Goal: Task Accomplishment & Management: Complete application form

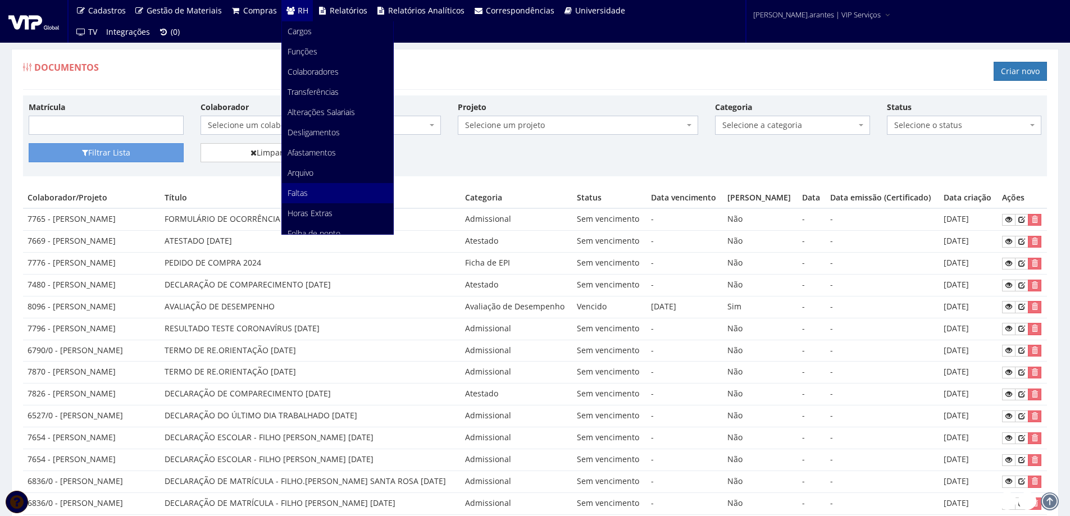
click at [296, 193] on span "Faltas" at bounding box center [297, 193] width 20 height 11
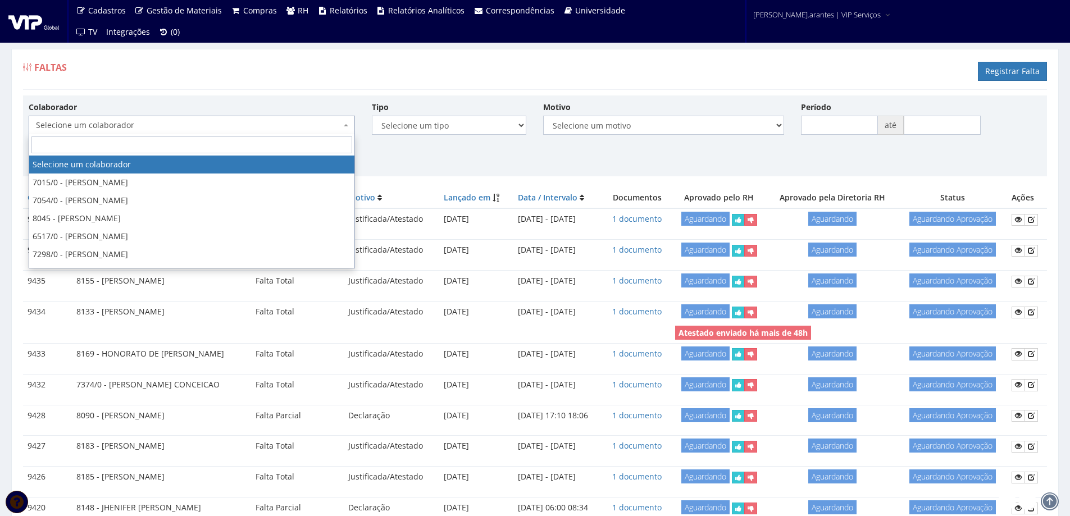
click at [193, 124] on span "Selecione um colaborador" at bounding box center [188, 125] width 305 height 11
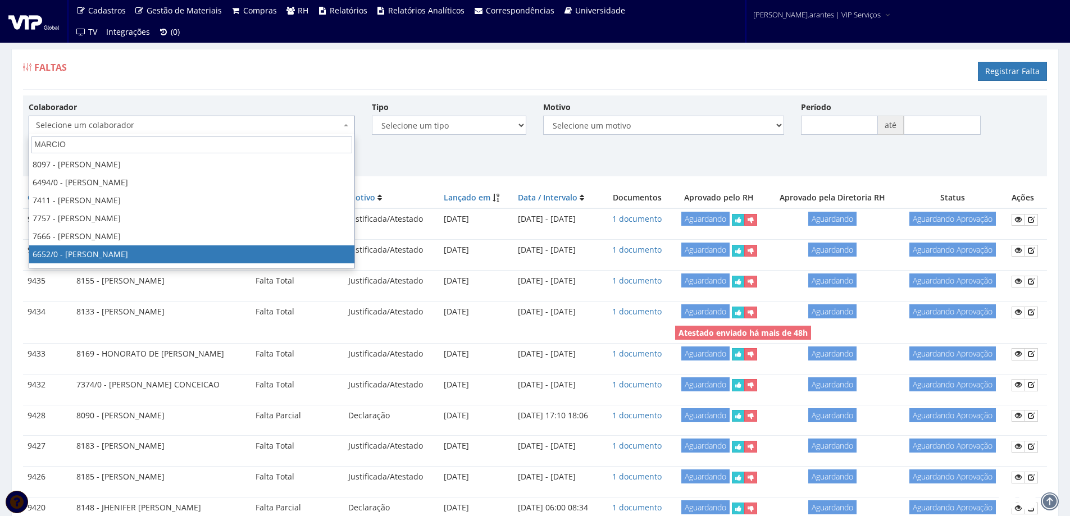
type input "MARCIO"
select select "135"
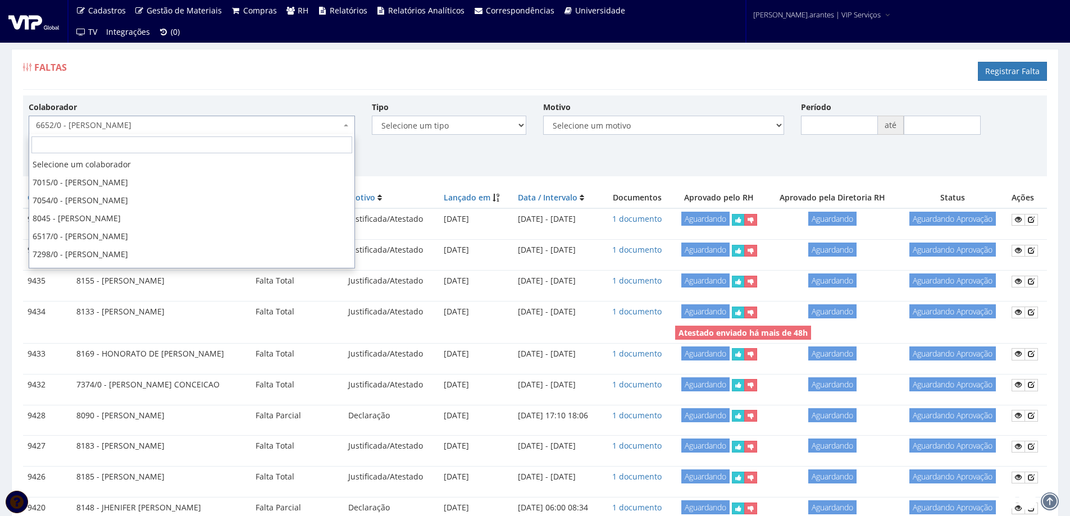
click at [224, 124] on span "6652/0 - [PERSON_NAME]" at bounding box center [188, 125] width 305 height 11
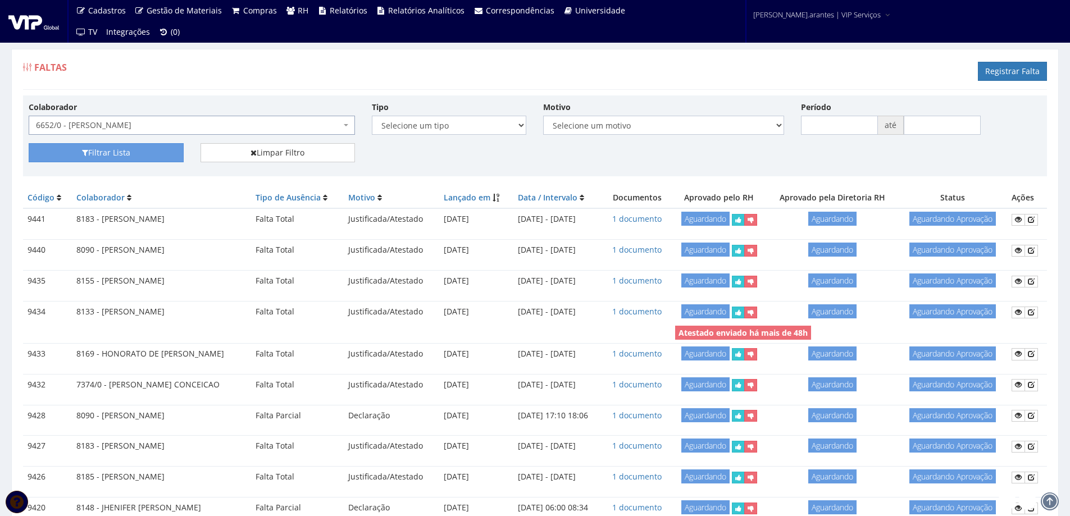
click at [224, 124] on span "6652/0 - [PERSON_NAME]" at bounding box center [188, 125] width 305 height 11
click at [140, 150] on button "Filtrar Lista" at bounding box center [106, 152] width 155 height 19
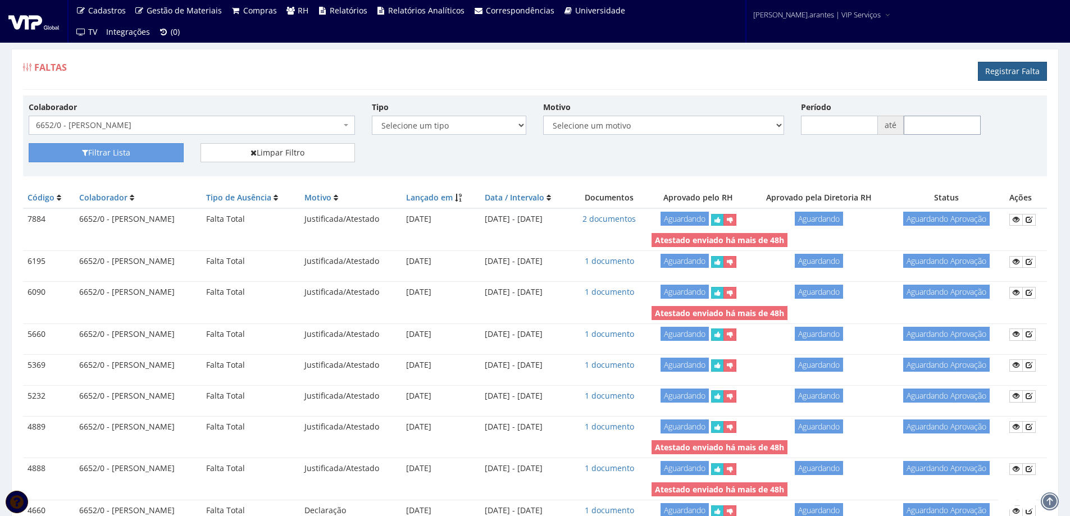
type input "https://gestor.grupovipservicos.com.br/faltas/create"
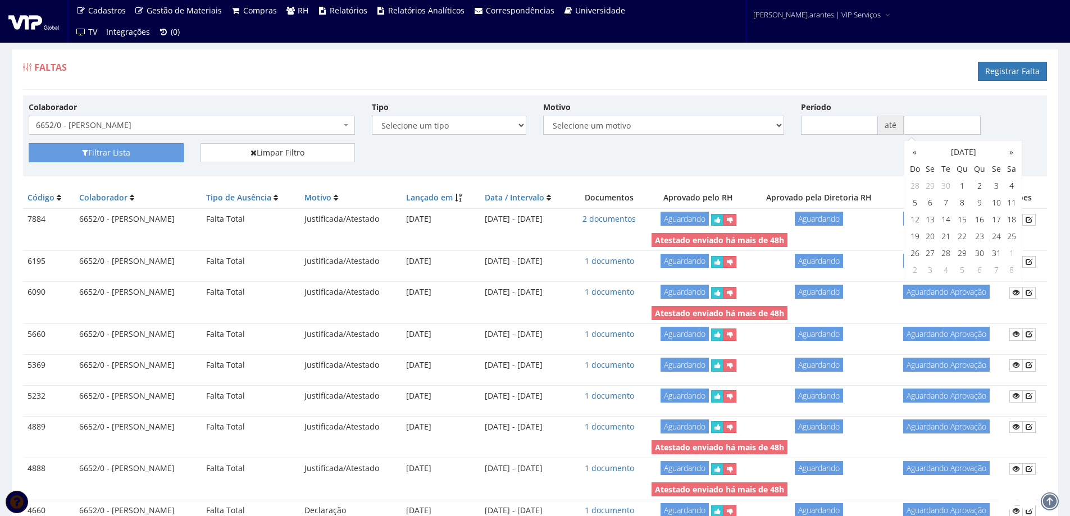
click at [826, 150] on div "Filtrar Lista Limpar Filtro" at bounding box center [534, 157] width 1029 height 28
click at [1034, 217] on link at bounding box center [1028, 220] width 13 height 12
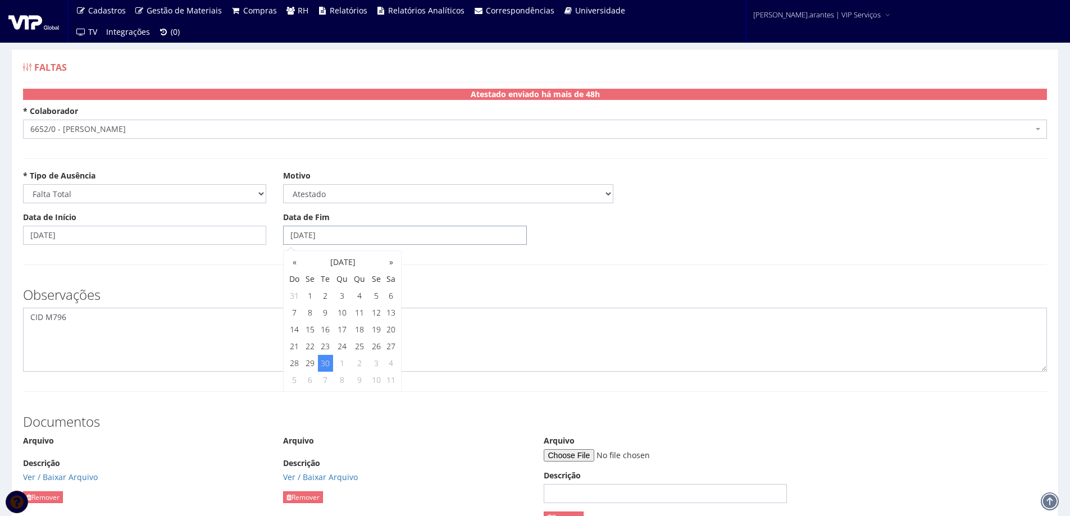
drag, startPoint x: 336, startPoint y: 235, endPoint x: 261, endPoint y: 237, distance: 75.3
click at [261, 237] on div "Data de Início 20/08/2024 Data de Fim 30/09/2025" at bounding box center [535, 233] width 1040 height 42
click at [35, 334] on textarea "CID M796" at bounding box center [535, 340] width 1024 height 64
click at [76, 318] on textarea "CID M796" at bounding box center [535, 340] width 1024 height 64
click at [396, 329] on textarea "CID M796" at bounding box center [535, 340] width 1024 height 64
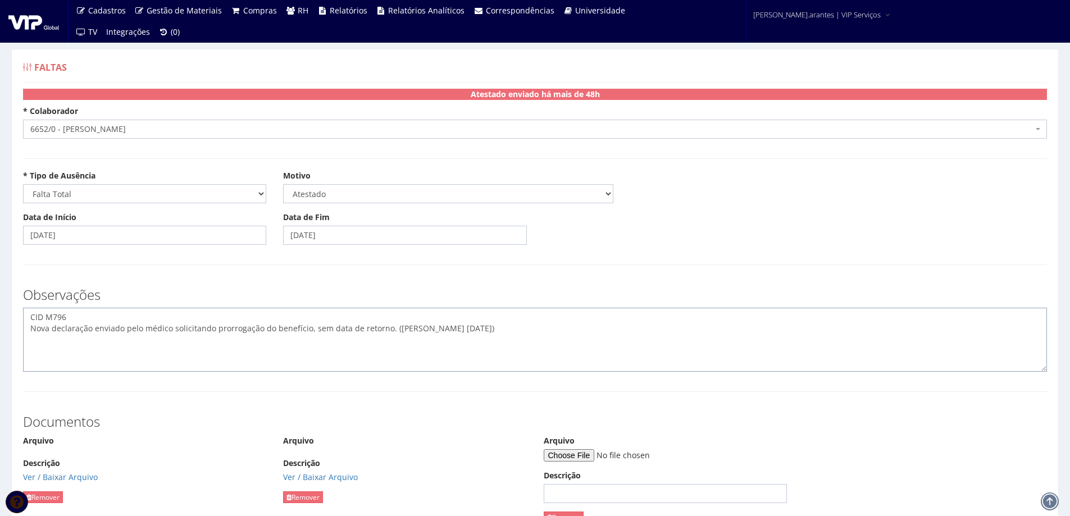
type textarea "CID M796 Nova declaração enviado pelo médico solicitando prorrogação do benefíc…"
click at [596, 453] on input "Arquivo" at bounding box center [619, 455] width 153 height 12
type input "C:\fakepath\CamScanner 09-10-2025 10.29.pdf"
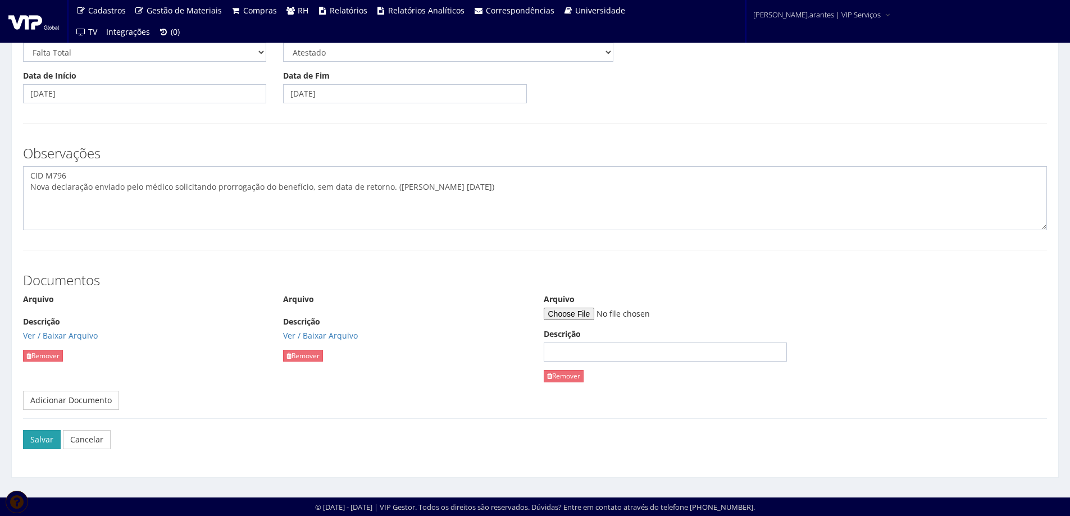
click at [37, 446] on button "Salvar" at bounding box center [42, 439] width 38 height 19
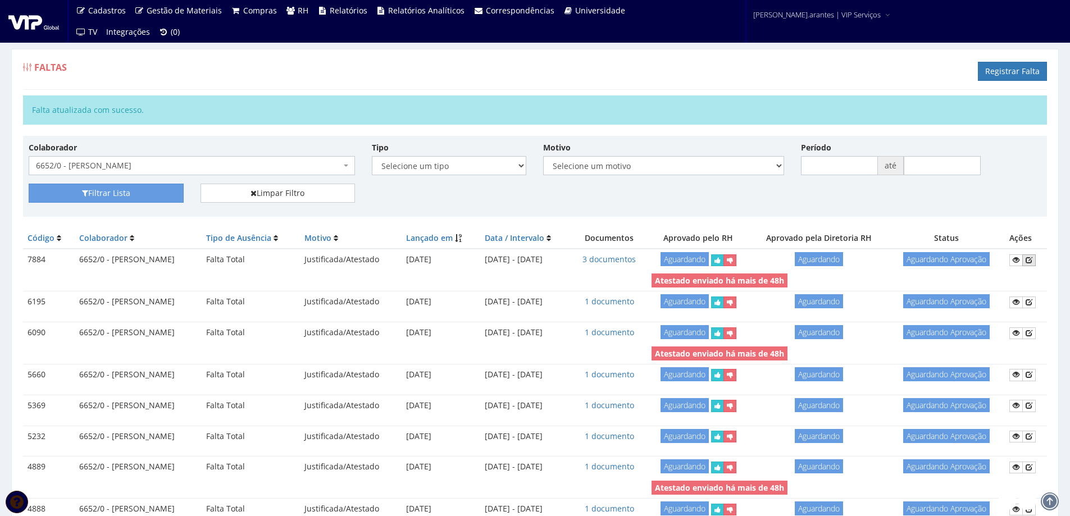
click at [1032, 258] on icon at bounding box center [1028, 260] width 7 height 8
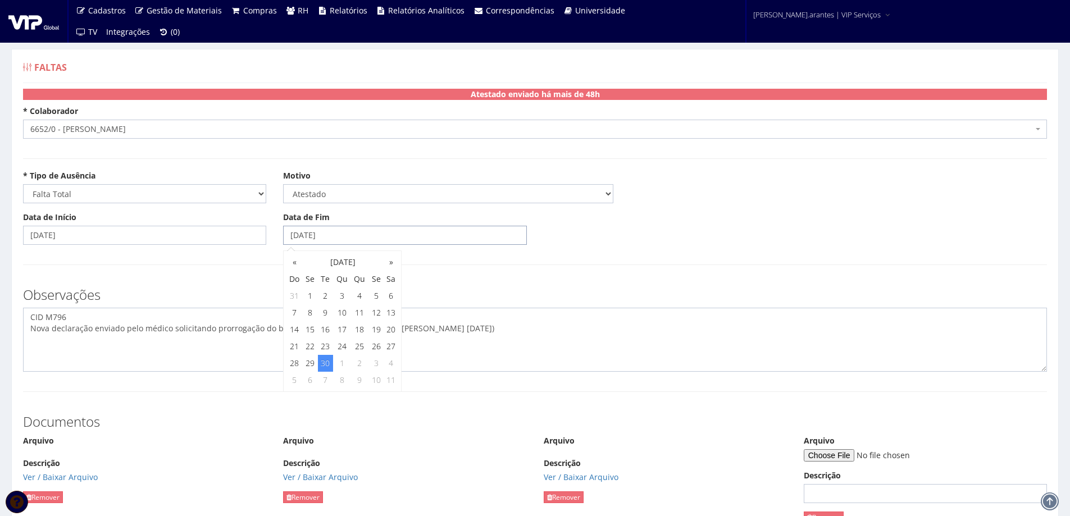
drag, startPoint x: 340, startPoint y: 236, endPoint x: 230, endPoint y: 239, distance: 110.1
click at [230, 239] on div "Data de Início [DATE] Data de Fim [DATE]" at bounding box center [535, 233] width 1040 height 42
click at [216, 264] on hr at bounding box center [535, 264] width 1024 height 1
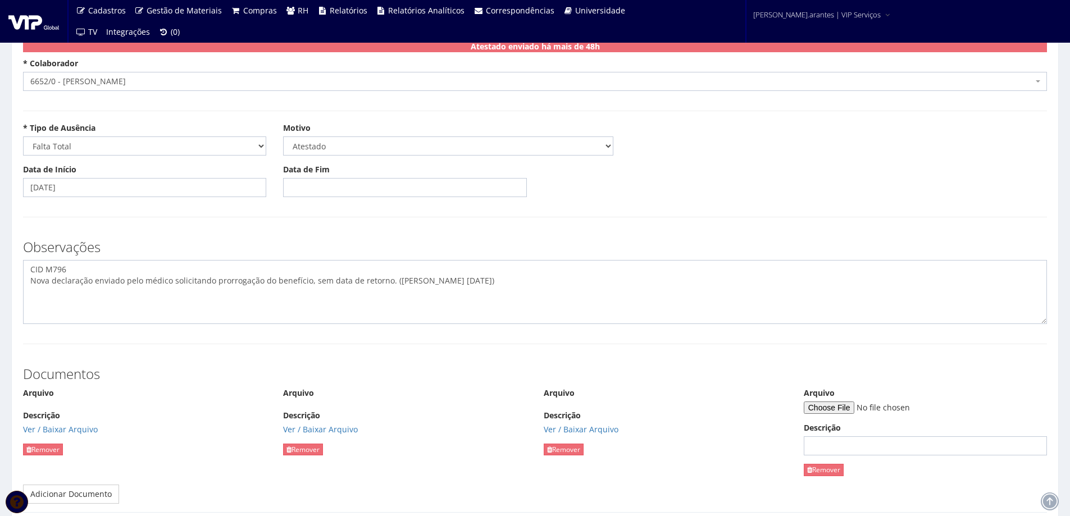
scroll to position [141, 0]
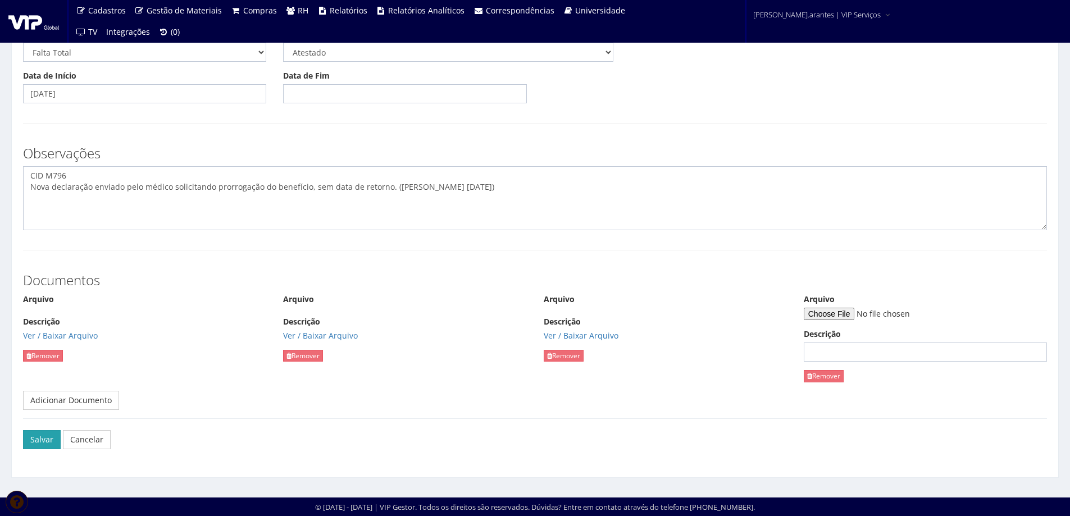
click at [47, 439] on button "Salvar" at bounding box center [42, 439] width 38 height 19
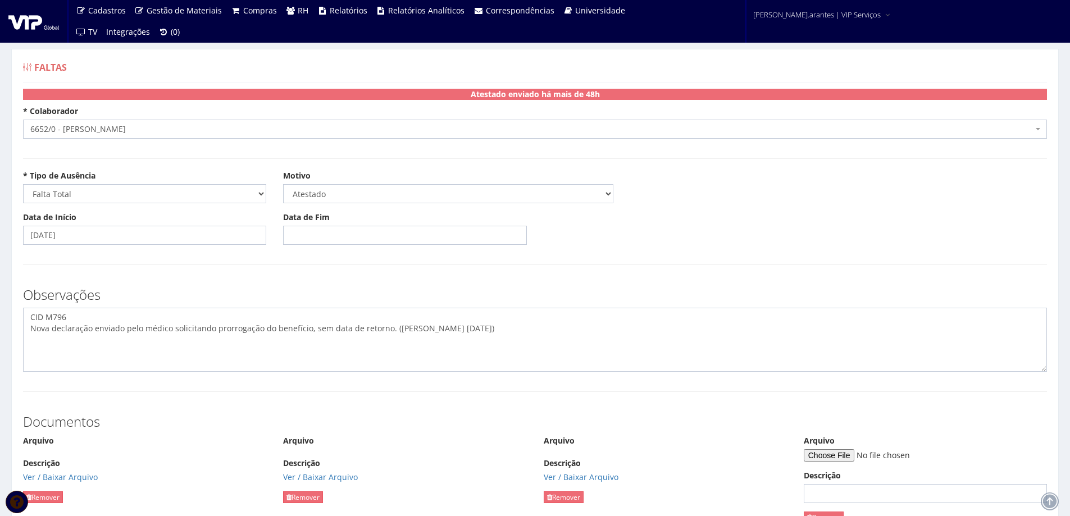
scroll to position [141, 0]
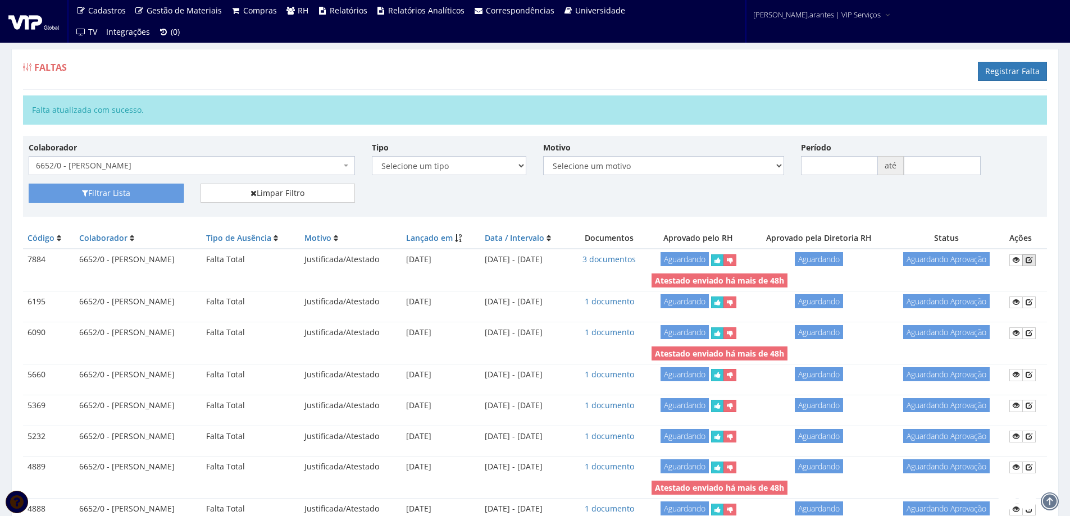
click at [1029, 261] on icon at bounding box center [1028, 260] width 7 height 8
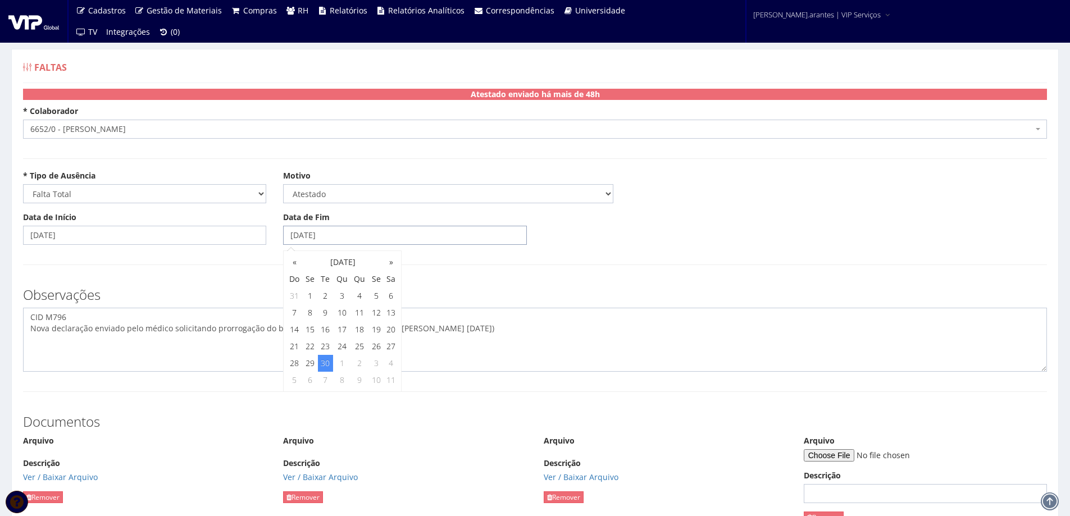
click at [344, 237] on input "30/09/2025" at bounding box center [404, 235] width 243 height 19
type input "3"
click at [478, 300] on h3 "Observações" at bounding box center [535, 294] width 1024 height 15
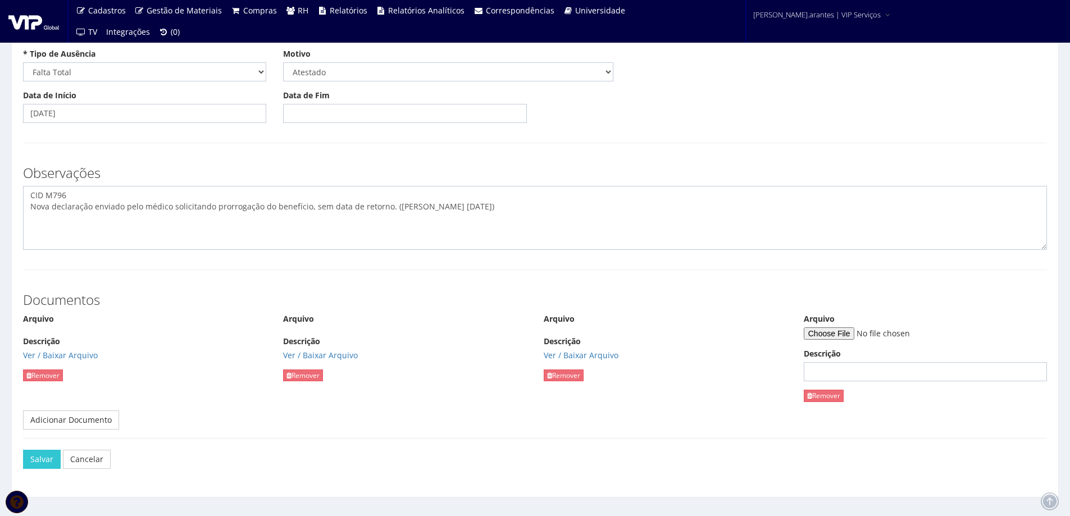
scroll to position [141, 0]
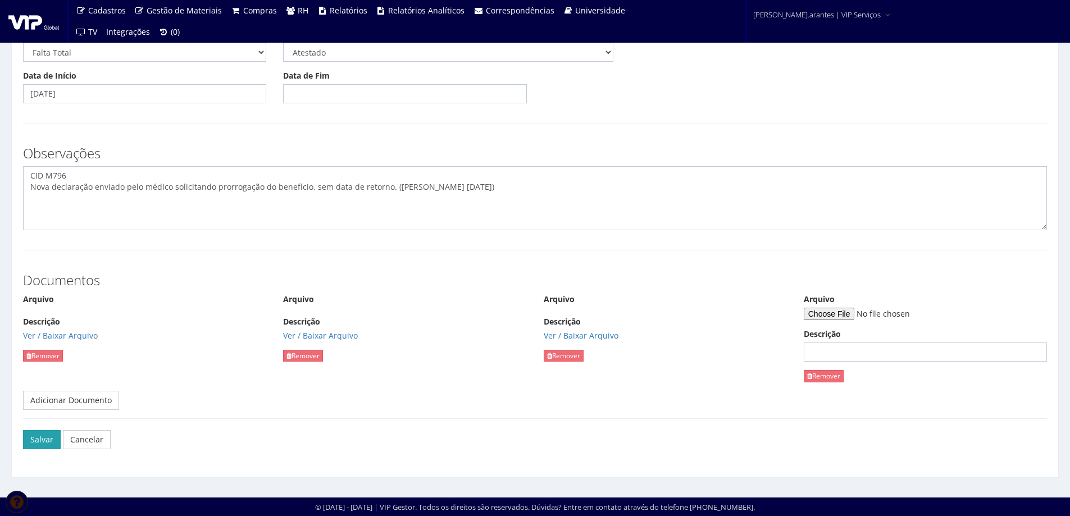
click at [46, 435] on button "Salvar" at bounding box center [42, 439] width 38 height 19
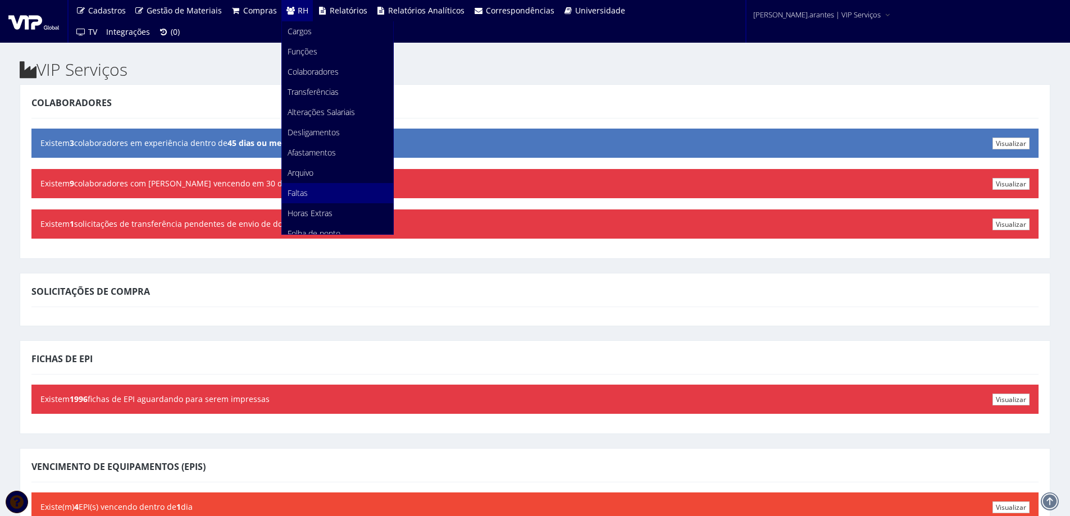
click at [289, 198] on span "Faltas" at bounding box center [297, 193] width 20 height 11
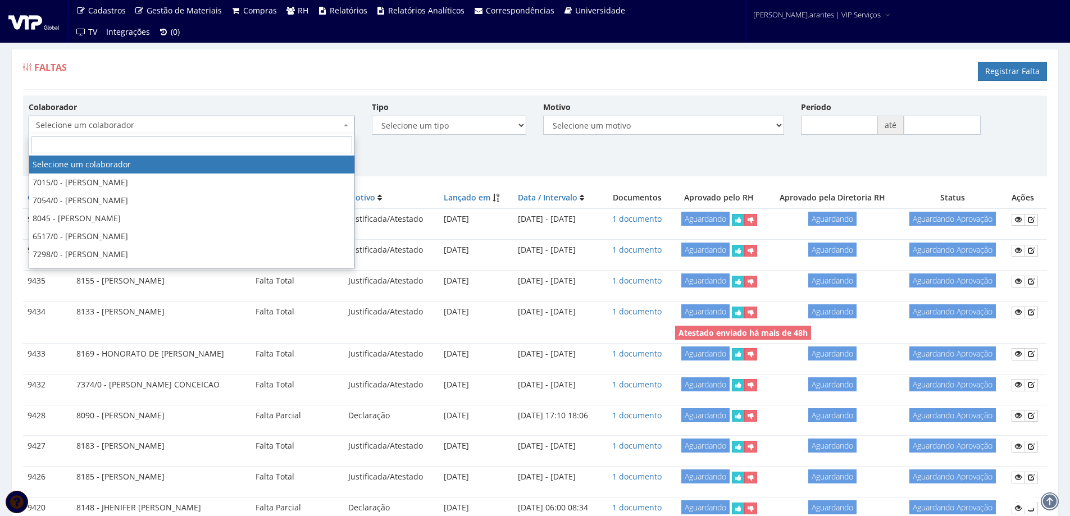
click at [170, 123] on span "Selecione um colaborador" at bounding box center [188, 125] width 305 height 11
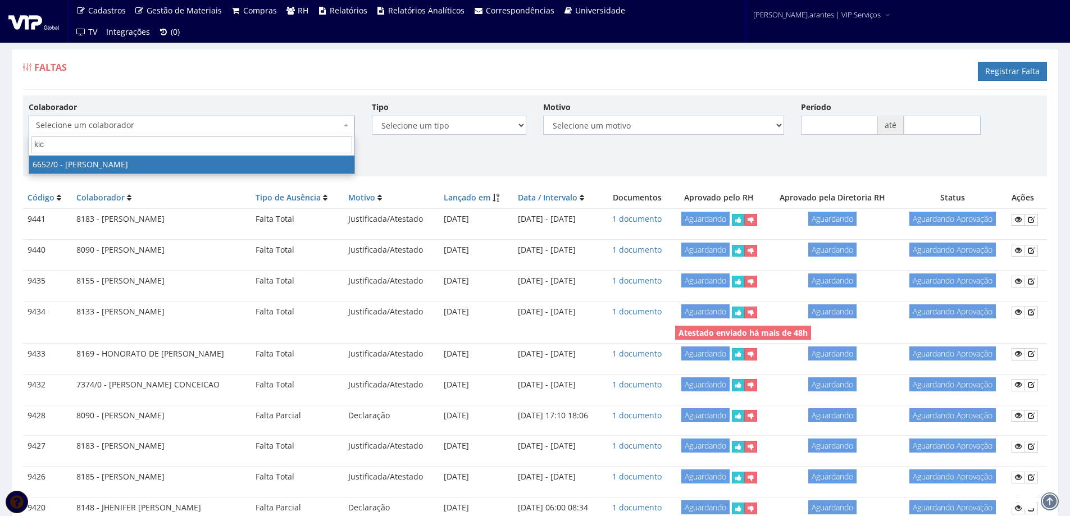
type input "kic"
select select "135"
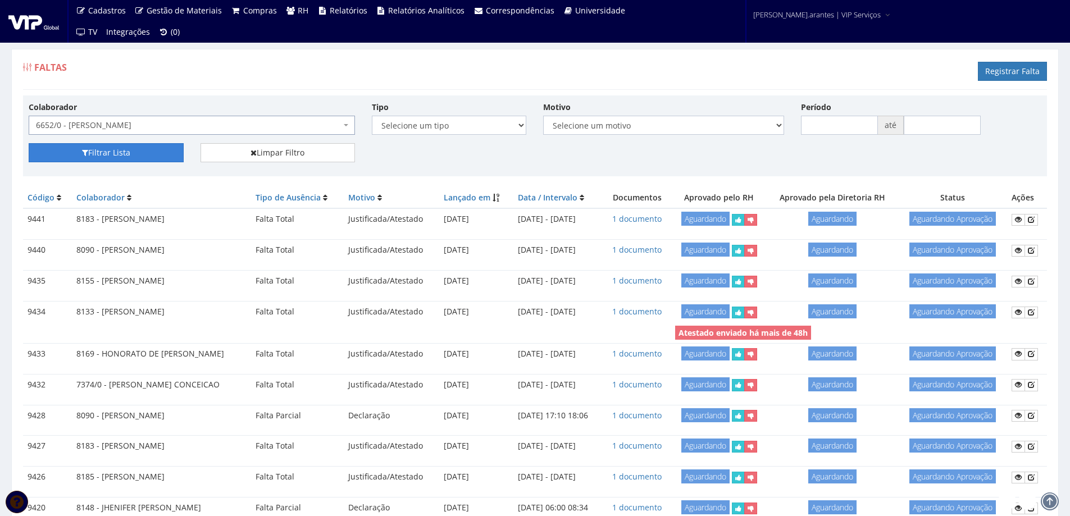
click at [67, 144] on button "Filtrar Lista" at bounding box center [106, 152] width 155 height 19
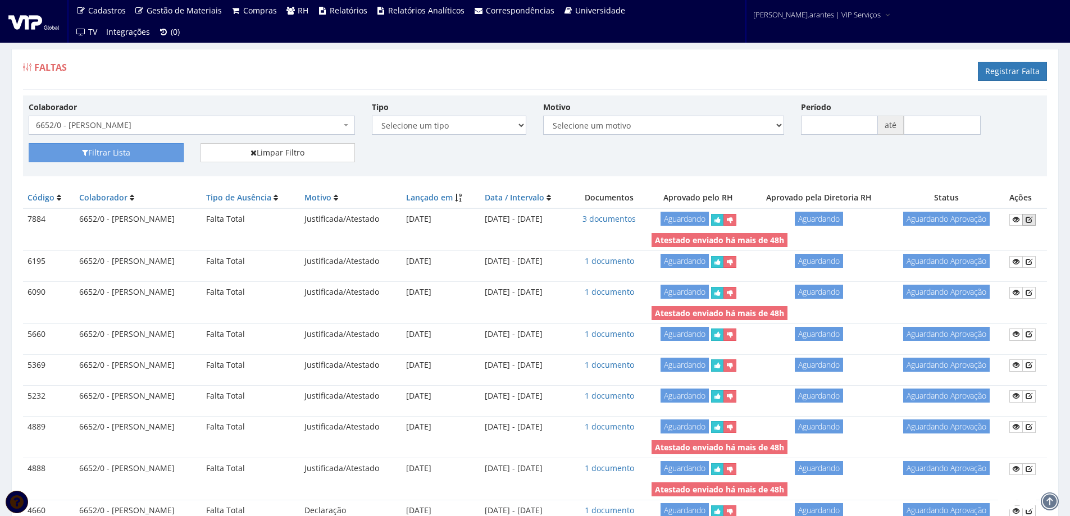
click at [1030, 218] on icon at bounding box center [1028, 220] width 7 height 8
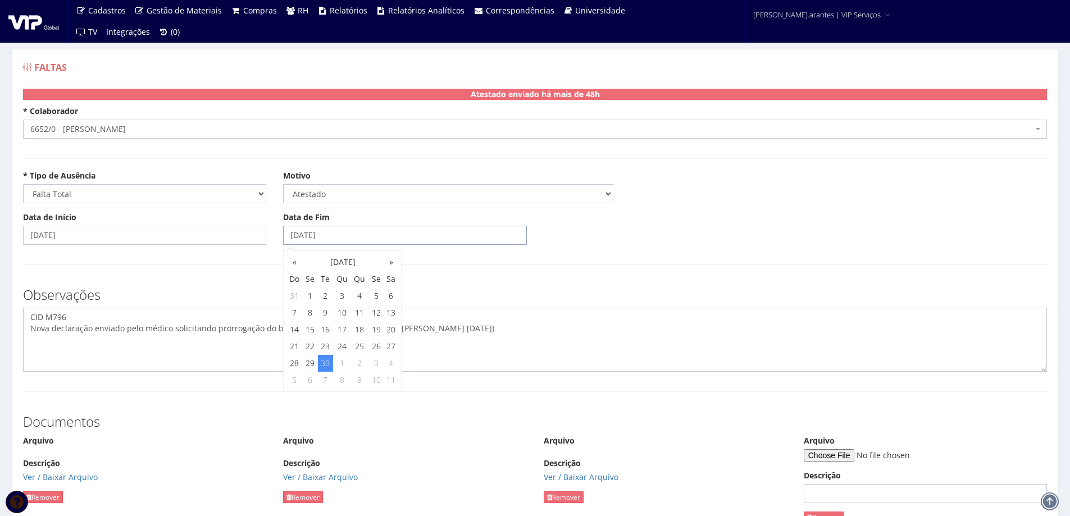
drag, startPoint x: 332, startPoint y: 236, endPoint x: 322, endPoint y: 236, distance: 9.5
click at [322, 236] on input "[DATE]" at bounding box center [404, 235] width 243 height 19
drag, startPoint x: 326, startPoint y: 235, endPoint x: 333, endPoint y: 235, distance: 7.3
click at [333, 235] on input "[DATE]" at bounding box center [404, 235] width 243 height 19
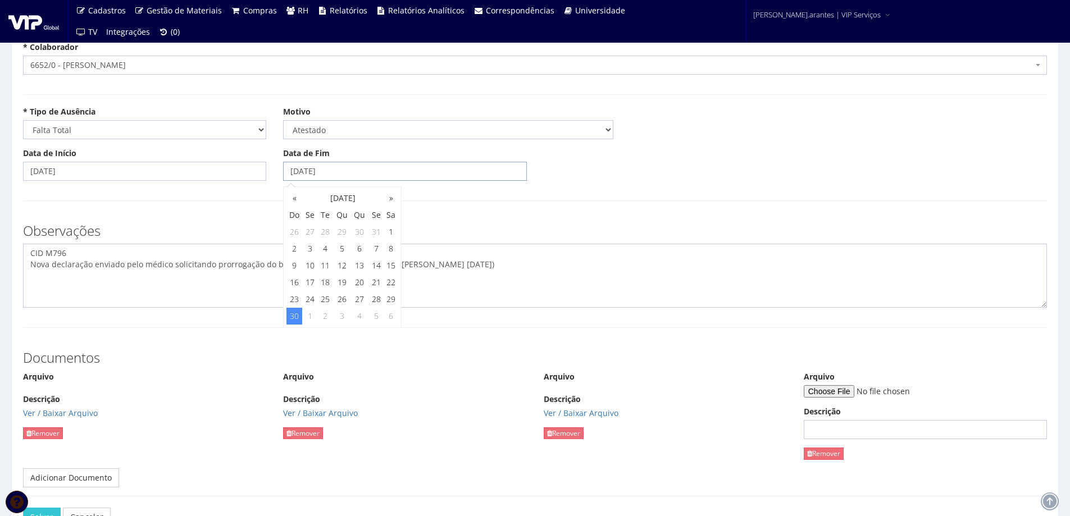
scroll to position [141, 0]
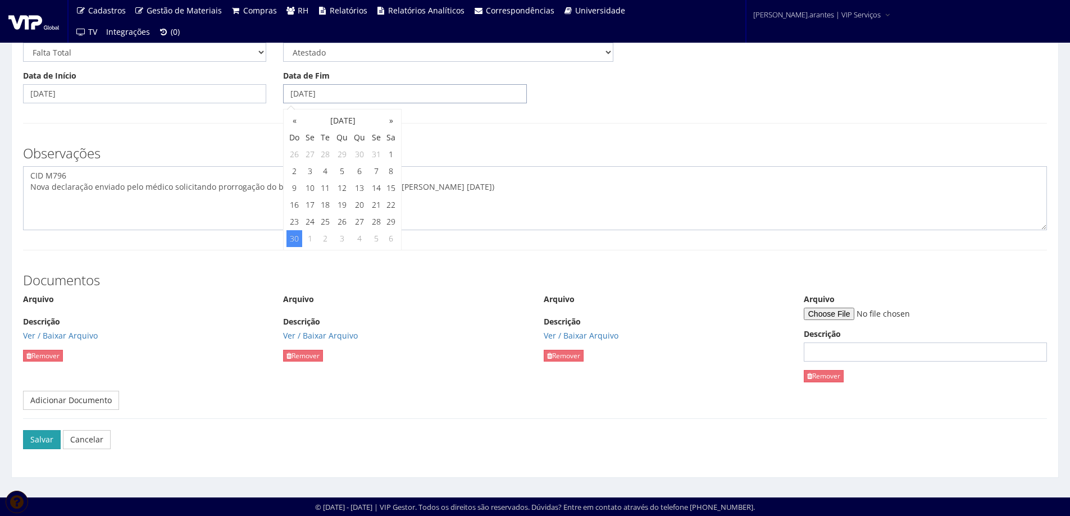
type input "[DATE]"
click at [48, 439] on button "Salvar" at bounding box center [42, 439] width 38 height 19
